Goal: Obtain resource: Obtain resource

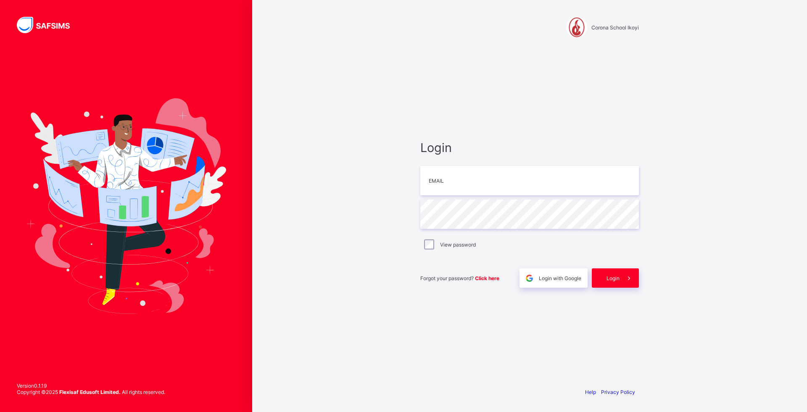
type input "**********"
click at [451, 178] on input "email" at bounding box center [529, 175] width 219 height 29
type input "**********"
click at [400, 218] on div "**********" at bounding box center [529, 206] width 555 height 412
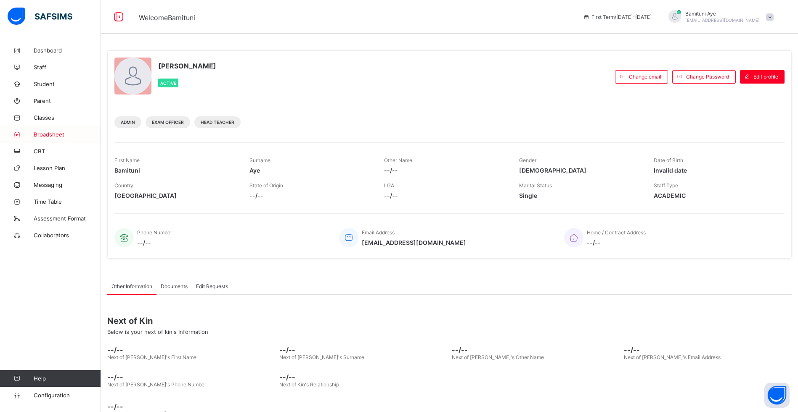
click at [48, 133] on span "Broadsheet" at bounding box center [67, 134] width 67 height 7
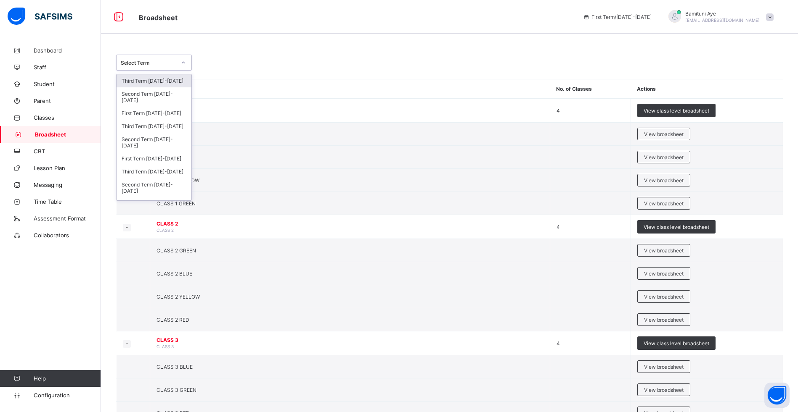
click at [182, 63] on icon at bounding box center [183, 62] width 5 height 8
click at [163, 169] on div "Third Term [DATE]-[DATE]" at bounding box center [153, 171] width 75 height 13
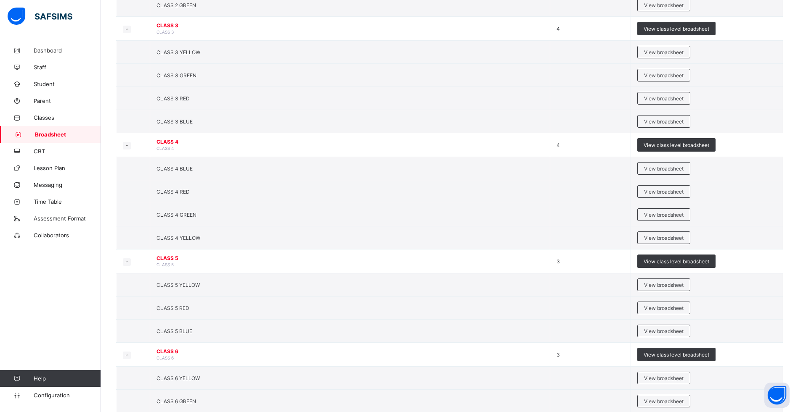
scroll to position [389, 0]
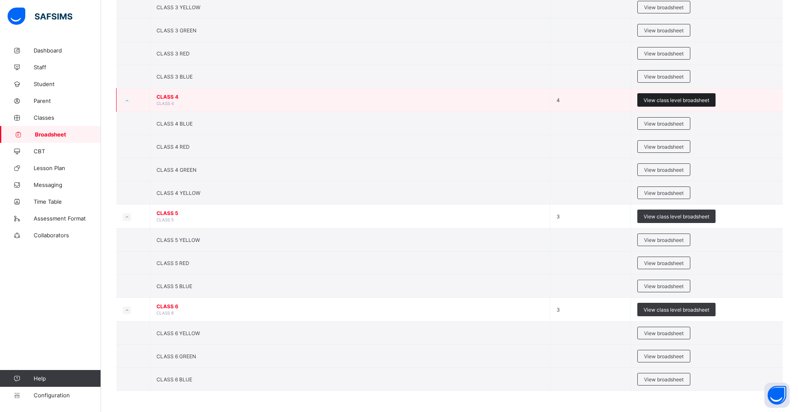
click at [670, 102] on span "View class level broadsheet" at bounding box center [676, 100] width 66 height 6
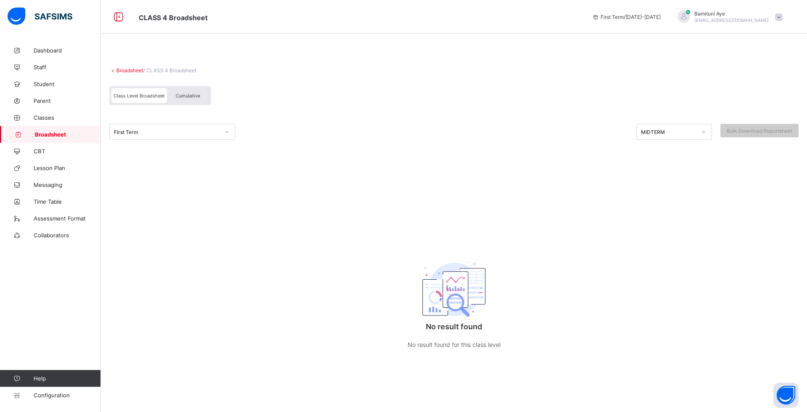
click at [182, 95] on span "Cumulative" at bounding box center [188, 96] width 24 height 6
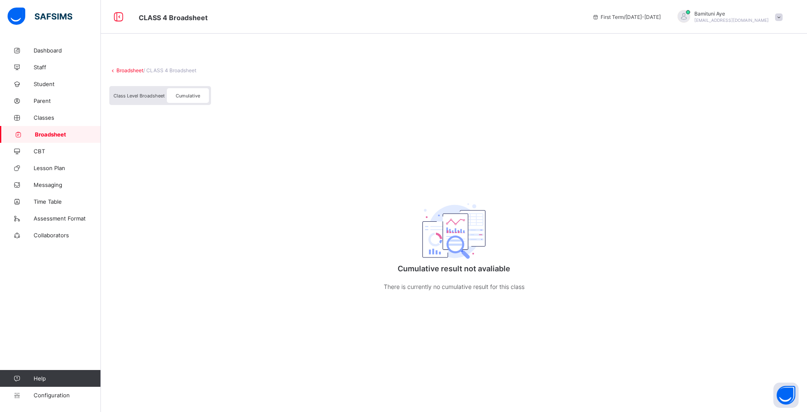
click at [179, 93] on span "Cumulative" at bounding box center [188, 96] width 24 height 6
click at [146, 93] on span "Class Level Broadsheet" at bounding box center [139, 96] width 51 height 6
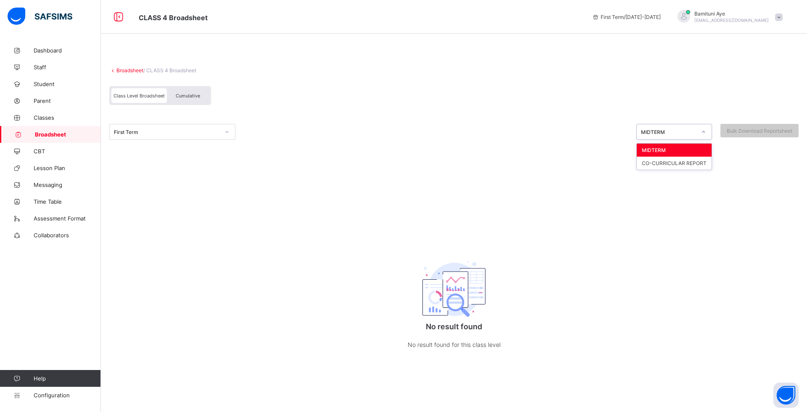
click at [705, 131] on icon at bounding box center [703, 132] width 5 height 8
click at [230, 132] on div at bounding box center [227, 131] width 14 height 13
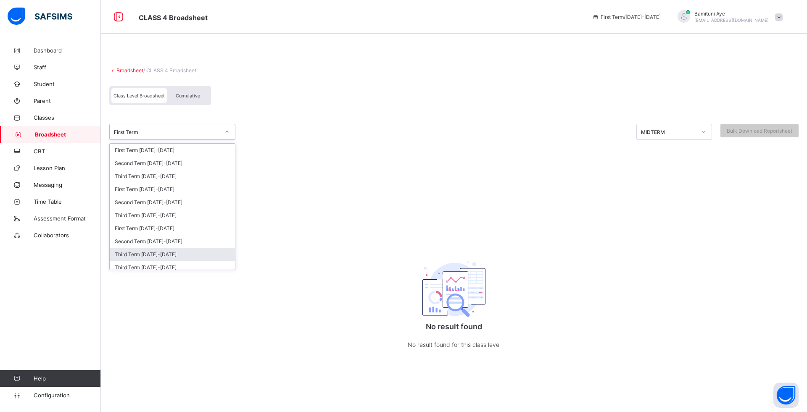
click at [171, 253] on div "Third Term [DATE]-[DATE]" at bounding box center [172, 254] width 125 height 13
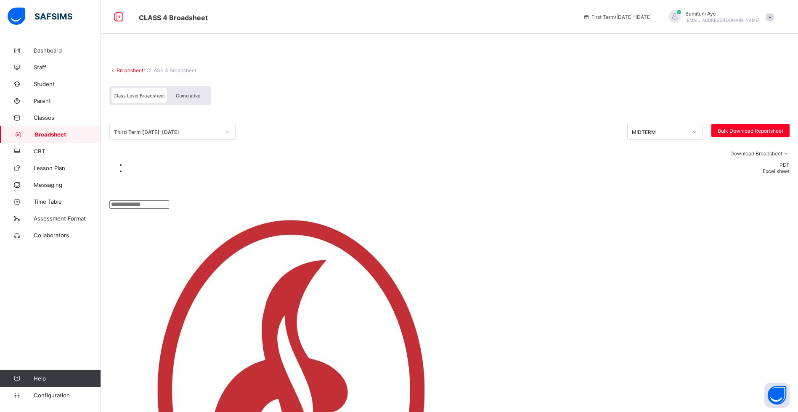
click at [190, 93] on span "Cumulative" at bounding box center [188, 96] width 24 height 6
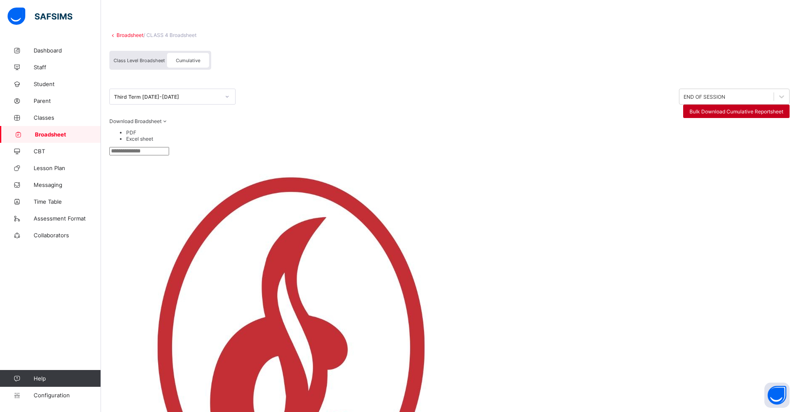
click at [767, 108] on span "Bulk Download Cumulative Reportsheet" at bounding box center [736, 111] width 94 height 6
click at [789, 142] on li "Excel sheet" at bounding box center [457, 139] width 663 height 6
click at [53, 132] on span "Broadsheet" at bounding box center [68, 134] width 66 height 7
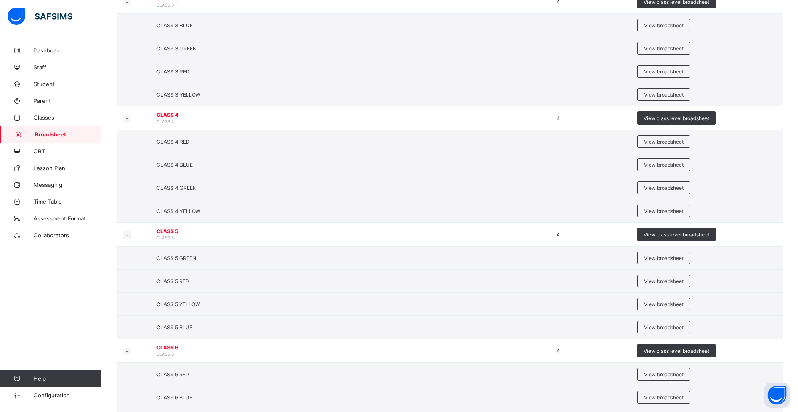
scroll to position [344, 0]
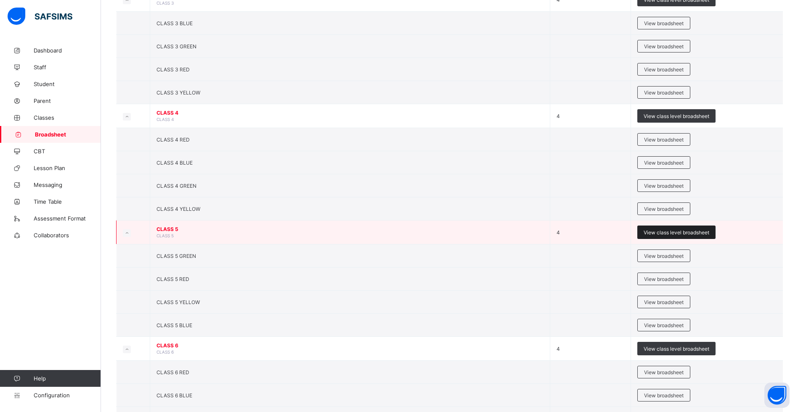
click at [667, 231] on span "View class level broadsheet" at bounding box center [676, 233] width 66 height 6
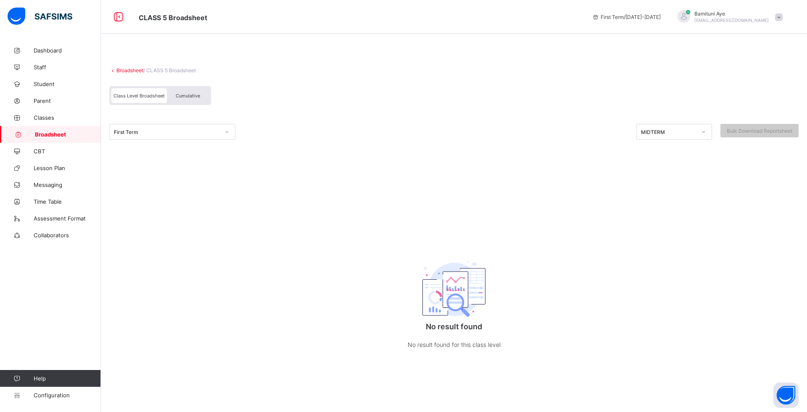
click at [226, 133] on icon at bounding box center [227, 132] width 5 height 8
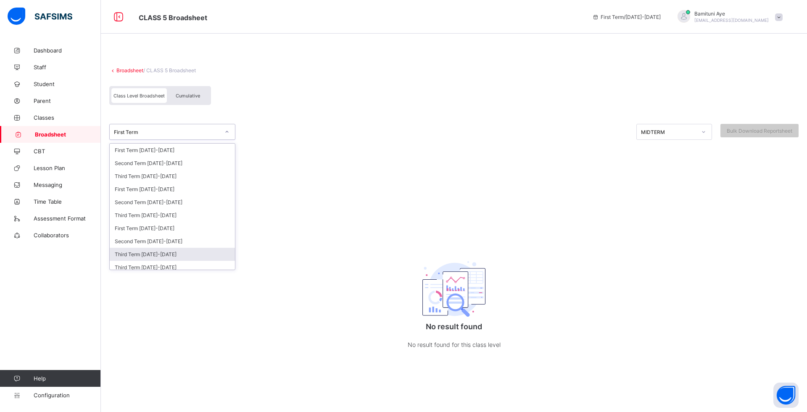
click at [182, 254] on div "Third Term [DATE]-[DATE]" at bounding box center [172, 254] width 125 height 13
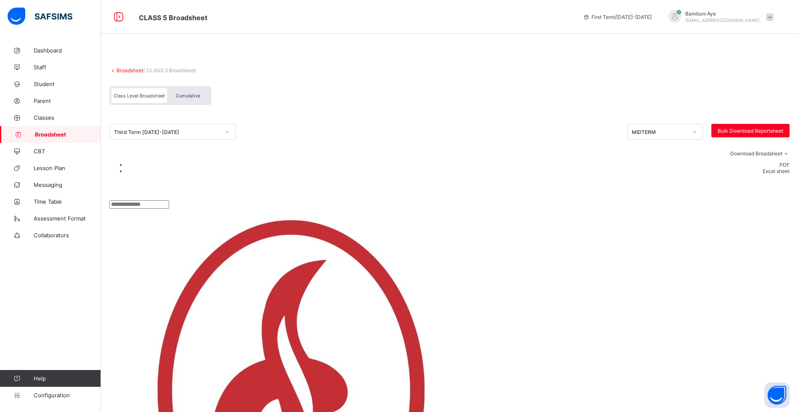
click at [789, 154] on icon at bounding box center [785, 154] width 7 height 6
click at [789, 174] on li "Excel sheet" at bounding box center [457, 171] width 663 height 6
click at [48, 132] on span "Broadsheet" at bounding box center [68, 134] width 66 height 7
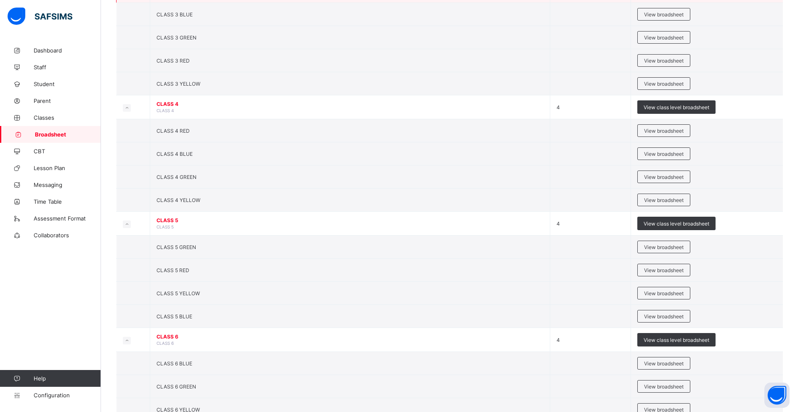
scroll to position [406, 0]
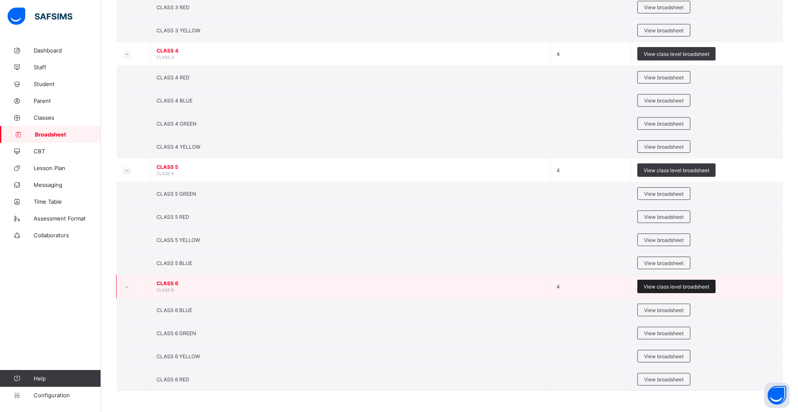
click at [665, 287] on span "View class level broadsheet" at bounding box center [676, 287] width 66 height 6
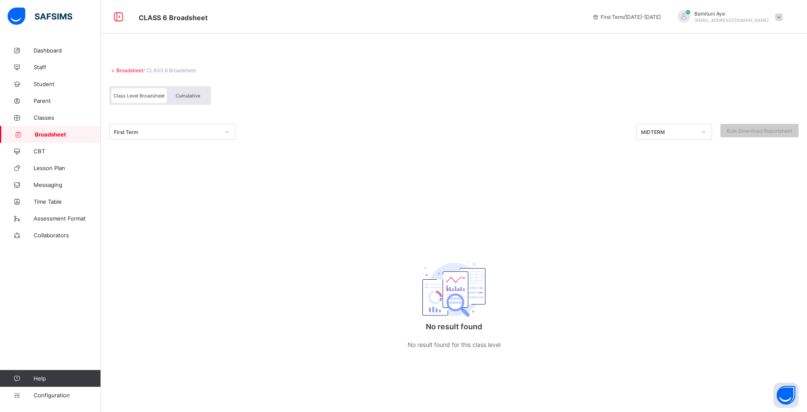
click at [186, 94] on span "Cumulative" at bounding box center [188, 96] width 24 height 6
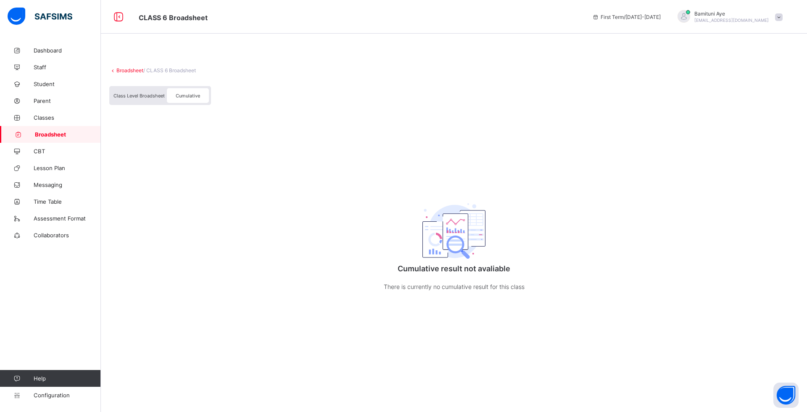
click at [125, 95] on span "Class Level Broadsheet" at bounding box center [139, 96] width 51 height 6
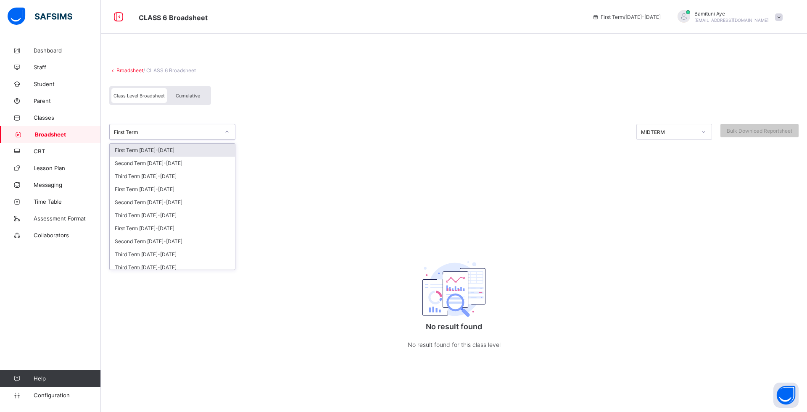
click at [230, 136] on div at bounding box center [227, 131] width 14 height 13
click at [167, 256] on div "Third Term [DATE]-[DATE]" at bounding box center [172, 254] width 125 height 13
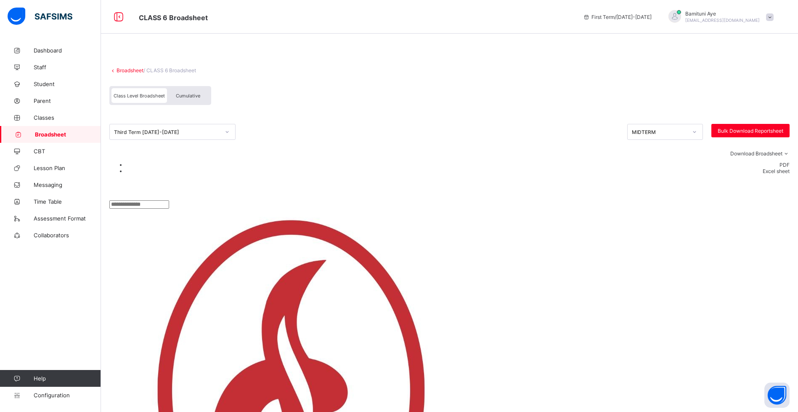
click at [788, 174] on li "Excel sheet" at bounding box center [457, 171] width 663 height 6
click at [44, 131] on span "Broadsheet" at bounding box center [68, 134] width 66 height 7
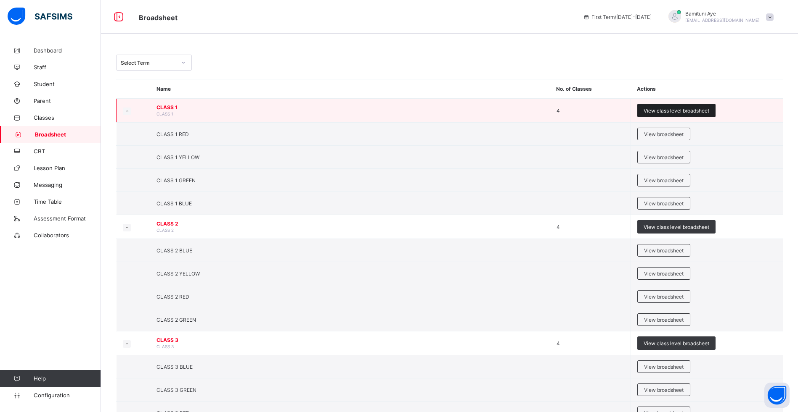
click at [669, 111] on span "View class level broadsheet" at bounding box center [676, 111] width 66 height 6
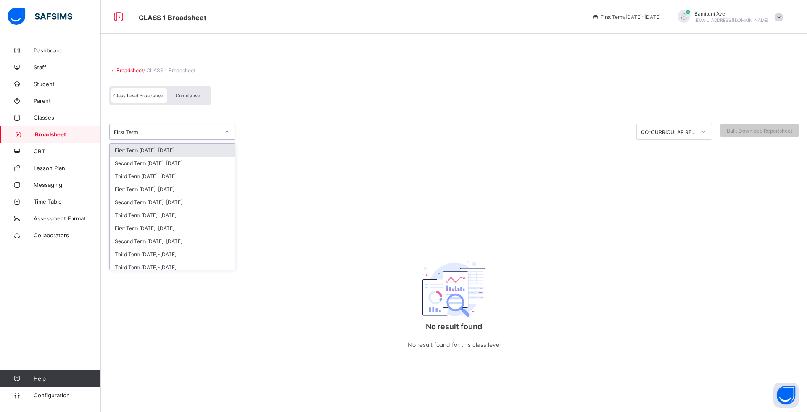
click at [230, 129] on div at bounding box center [227, 131] width 14 height 13
click at [184, 91] on div "Cumulative" at bounding box center [188, 95] width 42 height 15
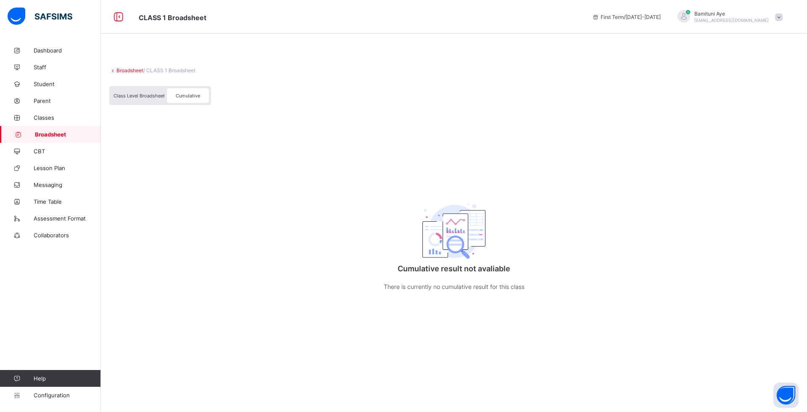
click at [146, 98] on span "Class Level Broadsheet" at bounding box center [139, 96] width 51 height 6
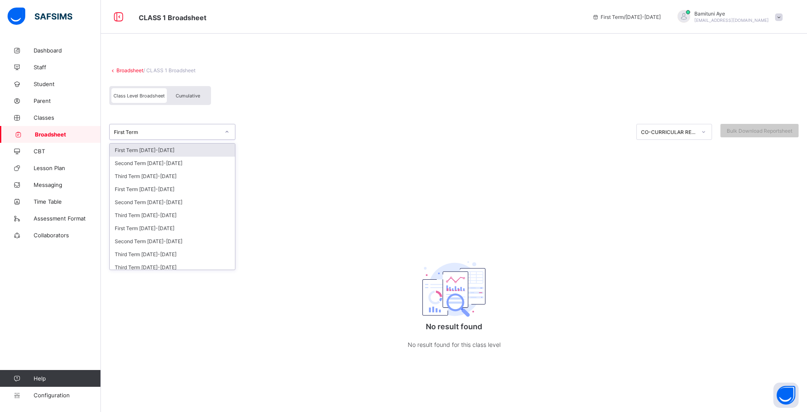
click at [226, 134] on icon at bounding box center [227, 132] width 5 height 8
click at [181, 253] on div "Third Term [DATE]-[DATE]" at bounding box center [172, 254] width 125 height 13
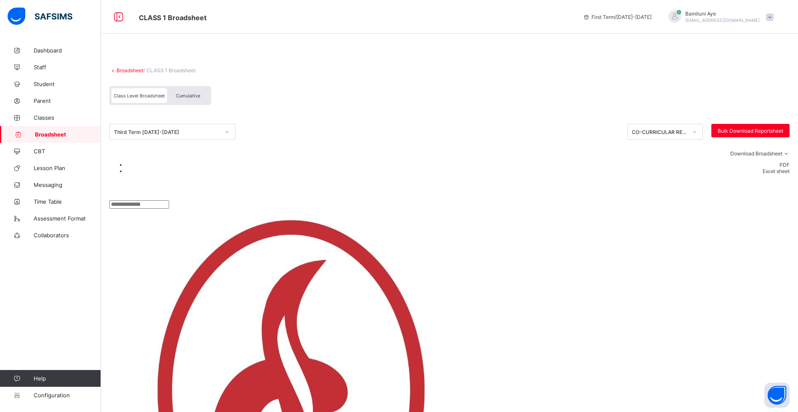
click at [311, 147] on div "Download Broadsheet PDF Excel sheet" at bounding box center [449, 165] width 680 height 50
click at [181, 93] on span "Cumulative" at bounding box center [188, 96] width 24 height 6
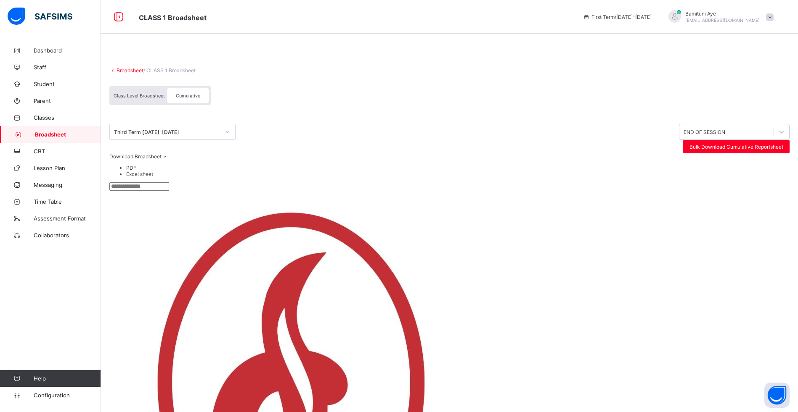
click at [785, 177] on li "Excel sheet" at bounding box center [457, 174] width 663 height 6
click at [35, 133] on span "Broadsheet" at bounding box center [68, 134] width 66 height 7
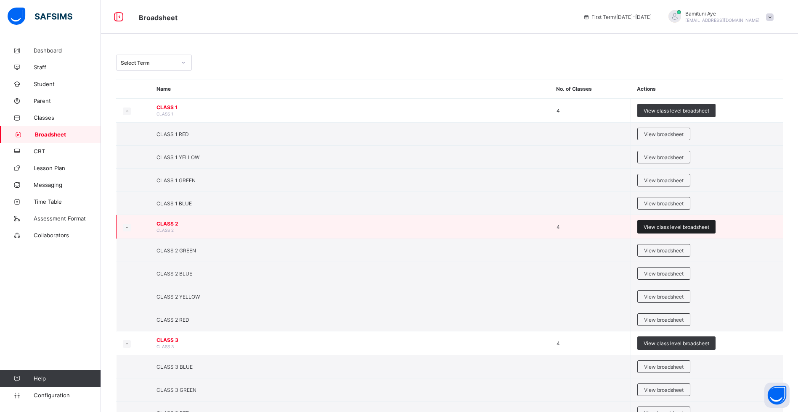
click at [666, 225] on span "View class level broadsheet" at bounding box center [676, 227] width 66 height 6
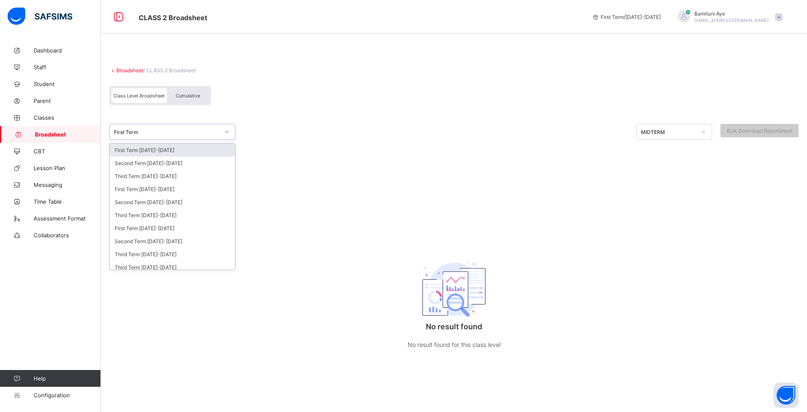
click at [227, 132] on icon at bounding box center [227, 132] width 3 height 2
click at [169, 256] on div "Third Term [DATE]-[DATE]" at bounding box center [172, 254] width 125 height 13
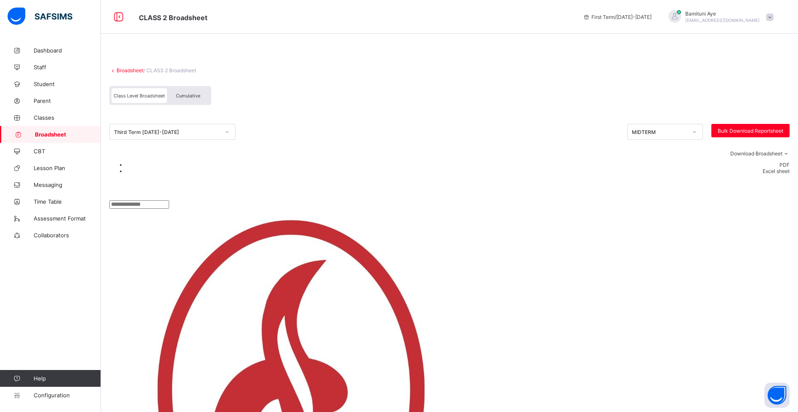
click at [190, 98] on span "Cumulative" at bounding box center [188, 96] width 24 height 6
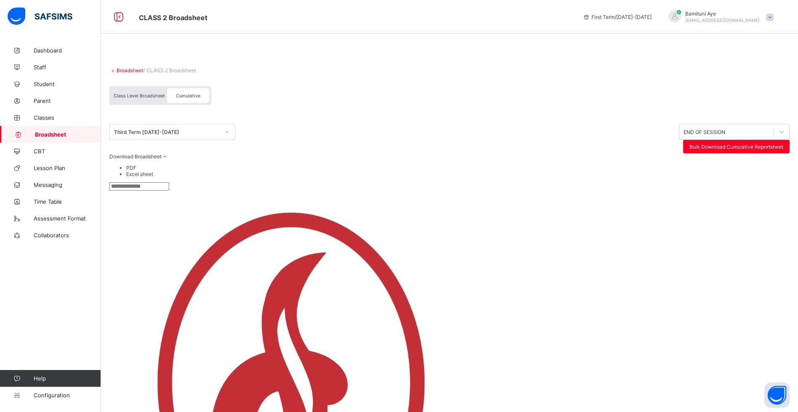
click at [789, 177] on li "Excel sheet" at bounding box center [457, 174] width 663 height 6
click at [49, 131] on link "Broadsheet" at bounding box center [50, 134] width 101 height 17
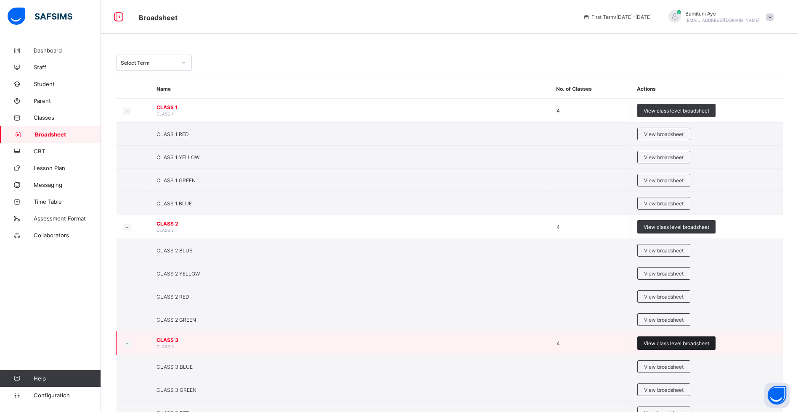
click at [677, 341] on span "View class level broadsheet" at bounding box center [676, 344] width 66 height 6
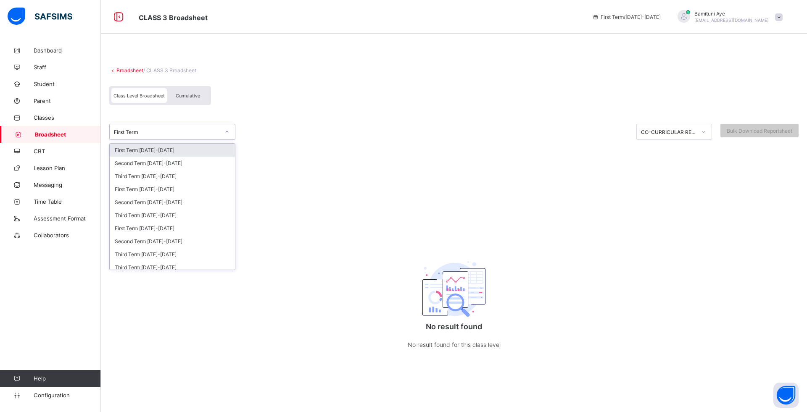
click at [227, 132] on icon at bounding box center [227, 132] width 5 height 8
click at [164, 254] on div "Third Term [DATE]-[DATE]" at bounding box center [172, 254] width 125 height 13
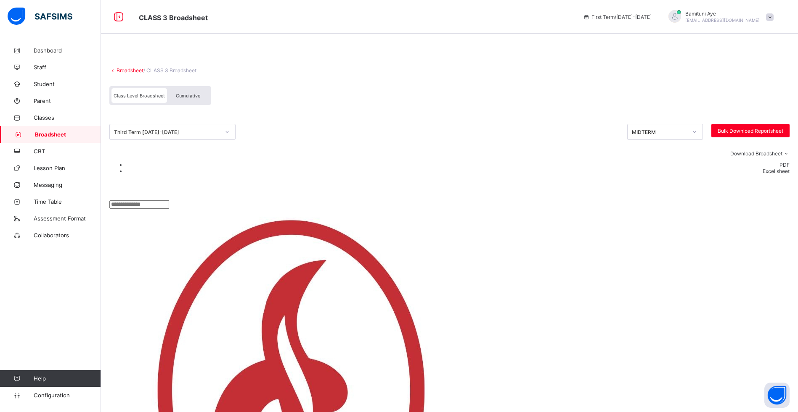
click at [189, 97] on span "Cumulative" at bounding box center [188, 96] width 24 height 6
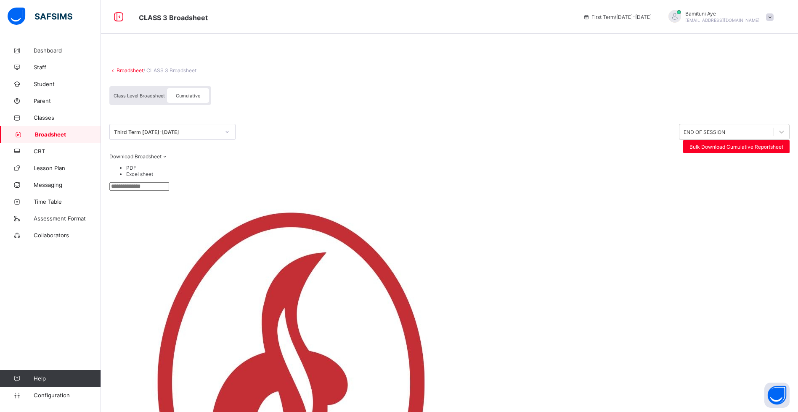
click at [189, 97] on span "Cumulative" at bounding box center [188, 96] width 24 height 6
click at [194, 93] on span "Cumulative" at bounding box center [188, 96] width 24 height 6
click at [789, 177] on li "Excel sheet" at bounding box center [457, 174] width 663 height 6
click at [36, 136] on span "Broadsheet" at bounding box center [68, 134] width 66 height 7
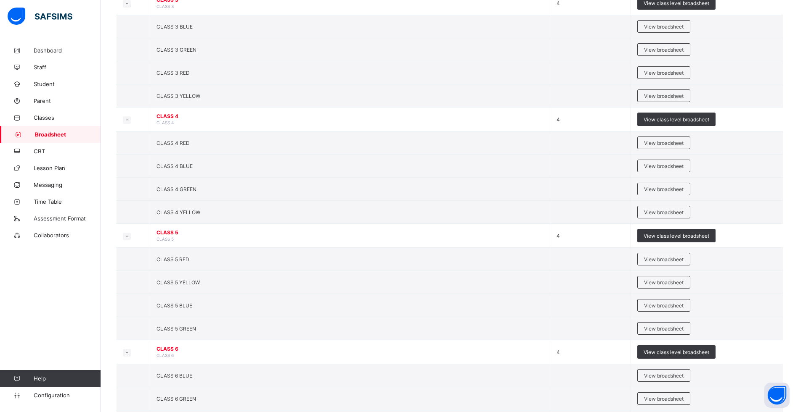
scroll to position [343, 0]
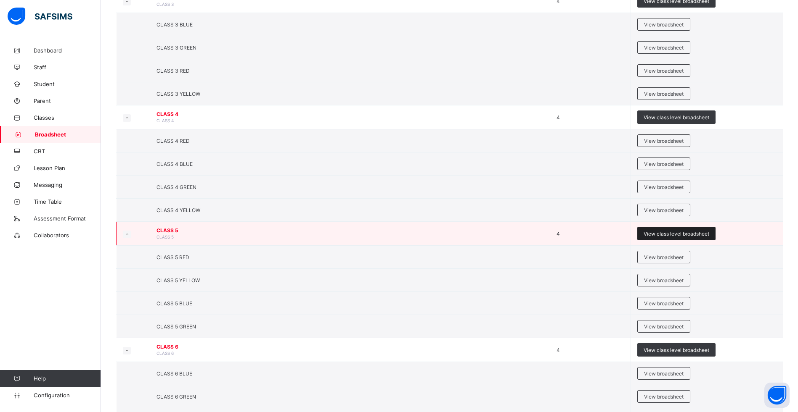
click at [669, 231] on span "View class level broadsheet" at bounding box center [676, 234] width 66 height 6
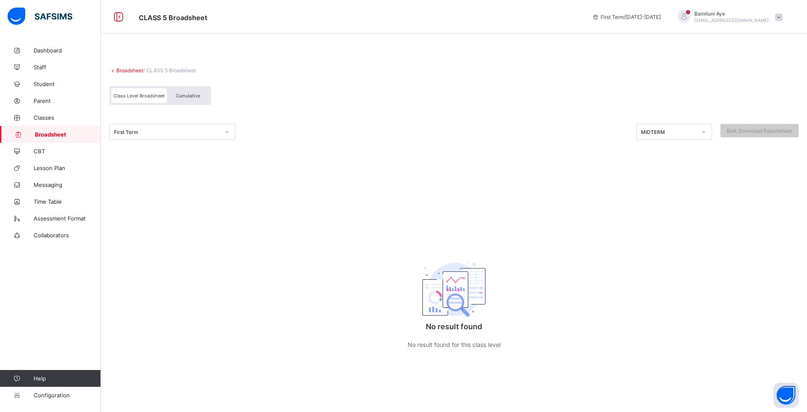
click at [188, 96] on span "Cumulative" at bounding box center [188, 96] width 24 height 6
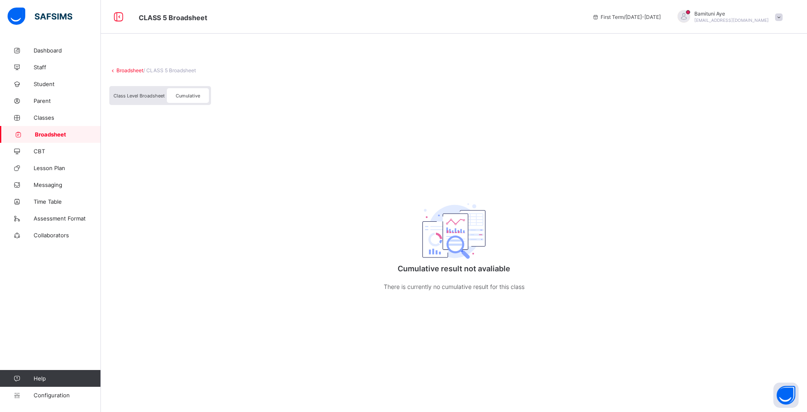
click at [127, 95] on span "Class Level Broadsheet" at bounding box center [139, 96] width 51 height 6
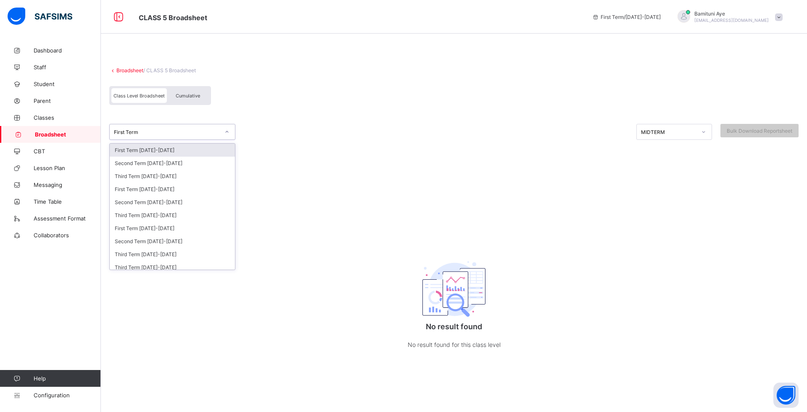
click at [230, 131] on div at bounding box center [227, 131] width 14 height 13
click at [166, 255] on div "Third Term [DATE]-[DATE]" at bounding box center [172, 254] width 125 height 13
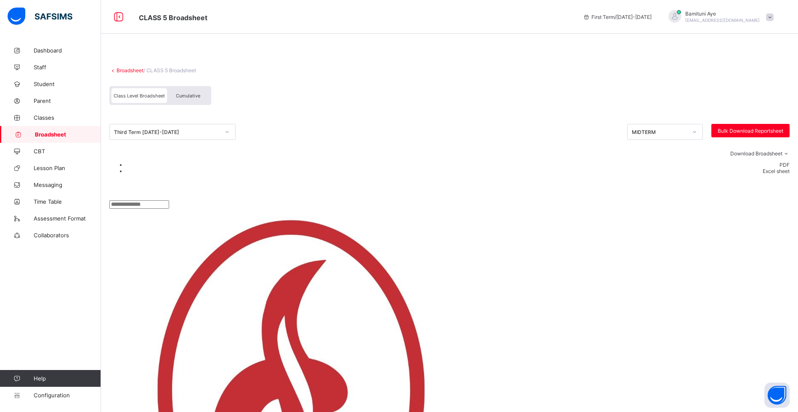
click at [188, 92] on div "Cumulative" at bounding box center [188, 95] width 42 height 15
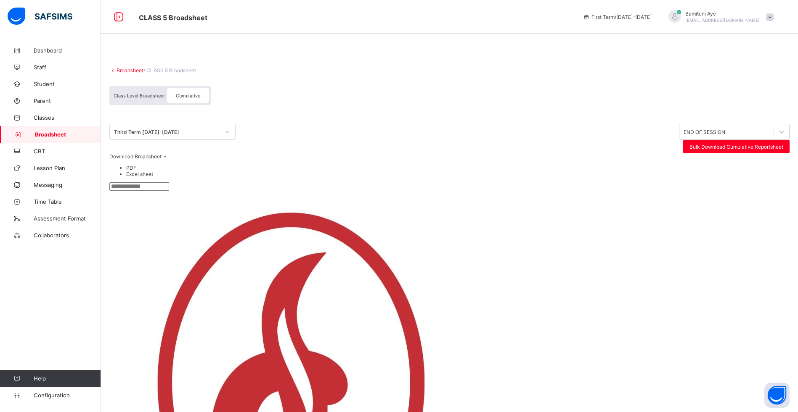
click at [188, 92] on div "Cumulative" at bounding box center [188, 95] width 42 height 15
click at [789, 177] on li "Excel sheet" at bounding box center [457, 174] width 663 height 6
click at [52, 137] on span "Broadsheet" at bounding box center [68, 134] width 66 height 7
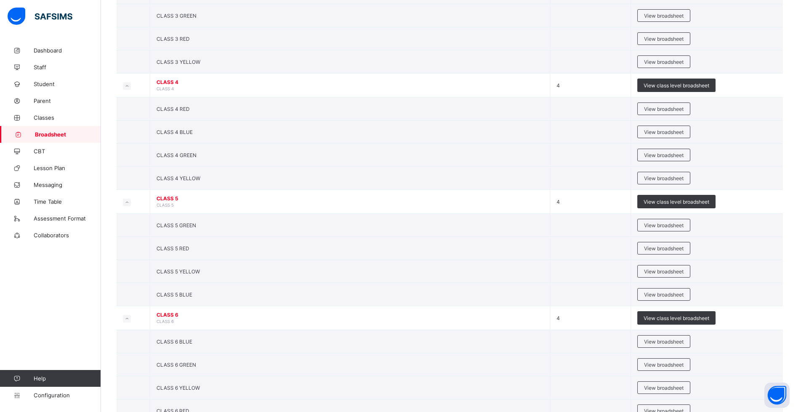
scroll to position [406, 0]
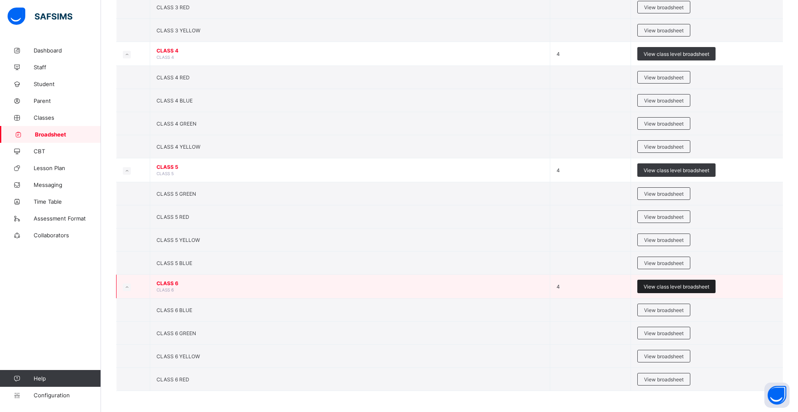
click at [669, 290] on span "View class level broadsheet" at bounding box center [676, 287] width 66 height 6
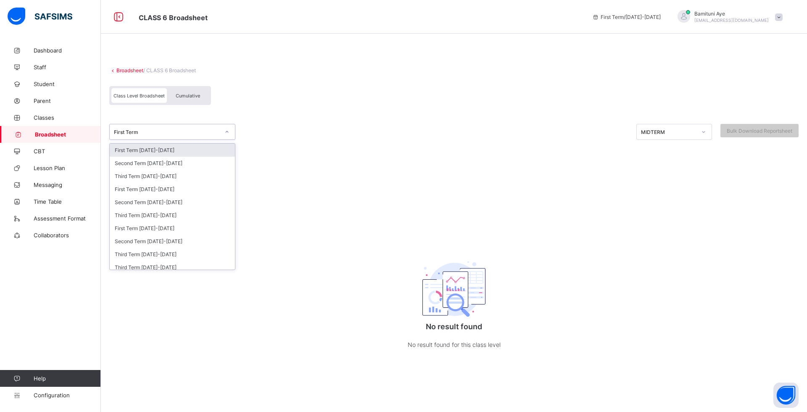
click at [228, 134] on icon at bounding box center [227, 132] width 5 height 8
click at [184, 255] on div "Third Term [DATE]-[DATE]" at bounding box center [172, 254] width 125 height 13
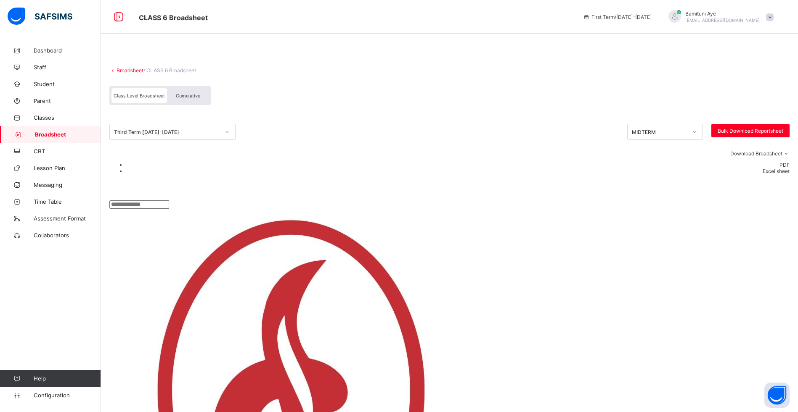
click at [188, 93] on span "Cumulative" at bounding box center [188, 96] width 24 height 6
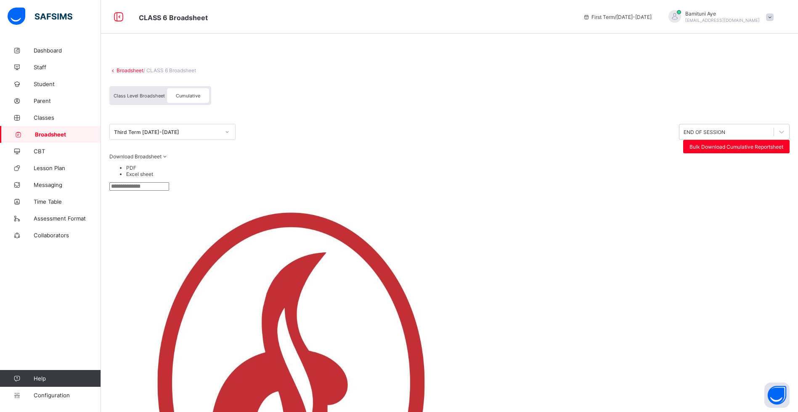
click at [188, 93] on span "Cumulative" at bounding box center [188, 96] width 24 height 6
click at [789, 177] on li "Excel sheet" at bounding box center [457, 174] width 663 height 6
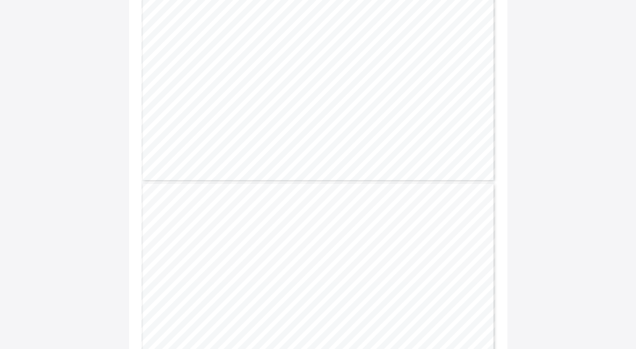
scroll to position [160, 0]
